Goal: Navigation & Orientation: Find specific page/section

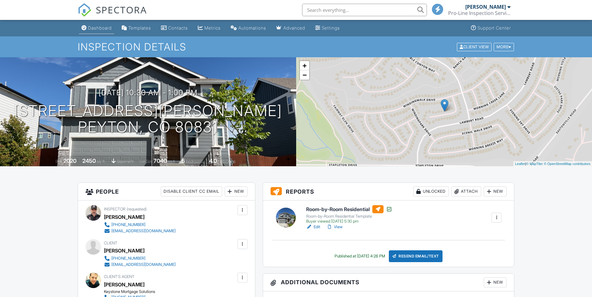
click at [93, 28] on div "Dashboard" at bounding box center [100, 27] width 24 height 5
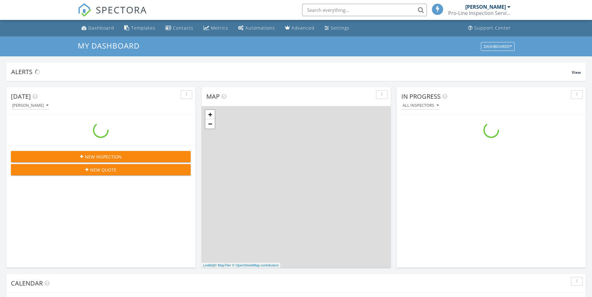
scroll to position [577, 601]
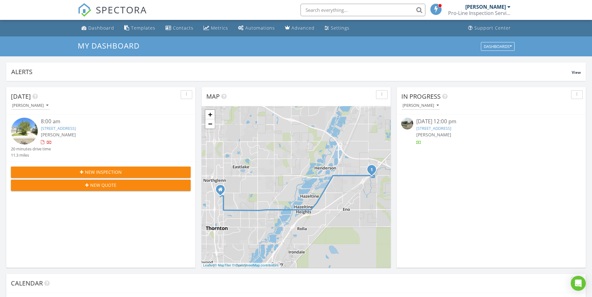
click at [76, 128] on link "14813 E 119th Ave, Commerce City, CO 80603" at bounding box center [58, 129] width 35 height 6
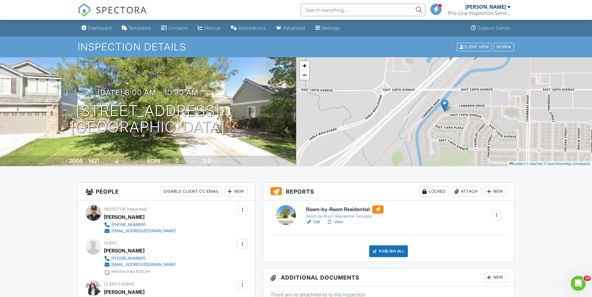
click at [348, 210] on h6 "Room-by-Room Residential" at bounding box center [344, 210] width 77 height 8
